Goal: Obtain resource: Obtain resource

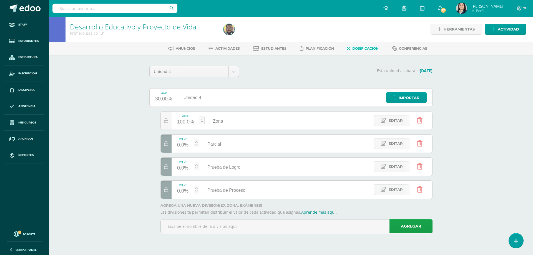
click at [114, 9] on input "text" at bounding box center [114, 8] width 125 height 9
type input "oscar david nap"
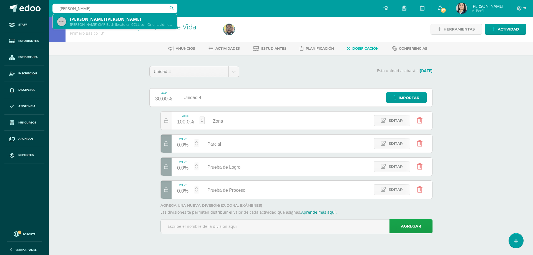
click at [123, 17] on div "Oscar David Napoleón Guzmán Melgar" at bounding box center [121, 19] width 103 height 6
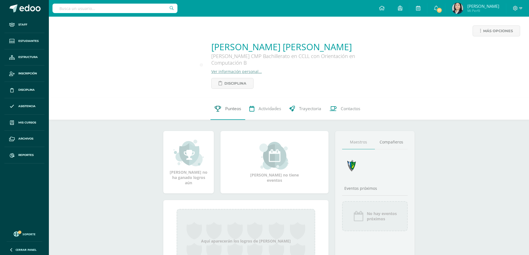
click at [230, 111] on span "Punteos" at bounding box center [233, 109] width 16 height 6
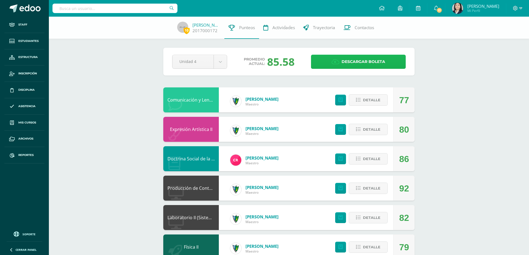
click at [350, 60] on span "Descargar boleta" at bounding box center [364, 62] width 44 height 14
click at [158, 8] on input "text" at bounding box center [114, 8] width 125 height 9
type input "rodriguez citalan"
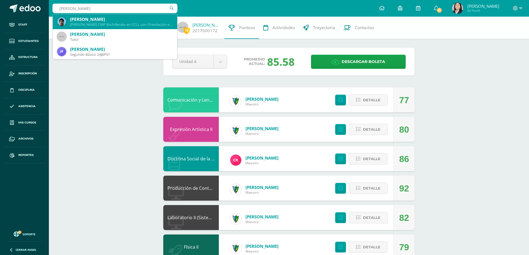
click at [125, 19] on div "Miguel Roberto Rodriguez Citalán" at bounding box center [121, 19] width 103 height 6
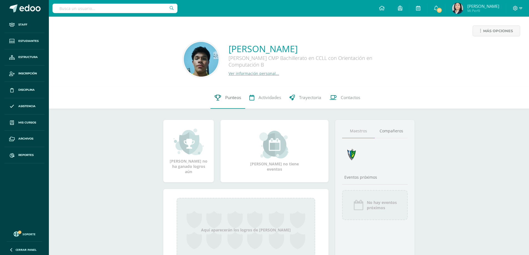
click at [232, 99] on span "Punteos" at bounding box center [233, 98] width 16 height 6
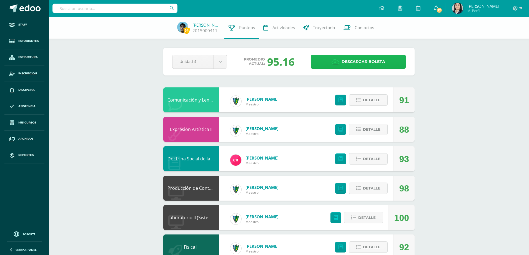
click at [344, 61] on span "Descargar boleta" at bounding box center [364, 62] width 44 height 14
